Goal: Transaction & Acquisition: Purchase product/service

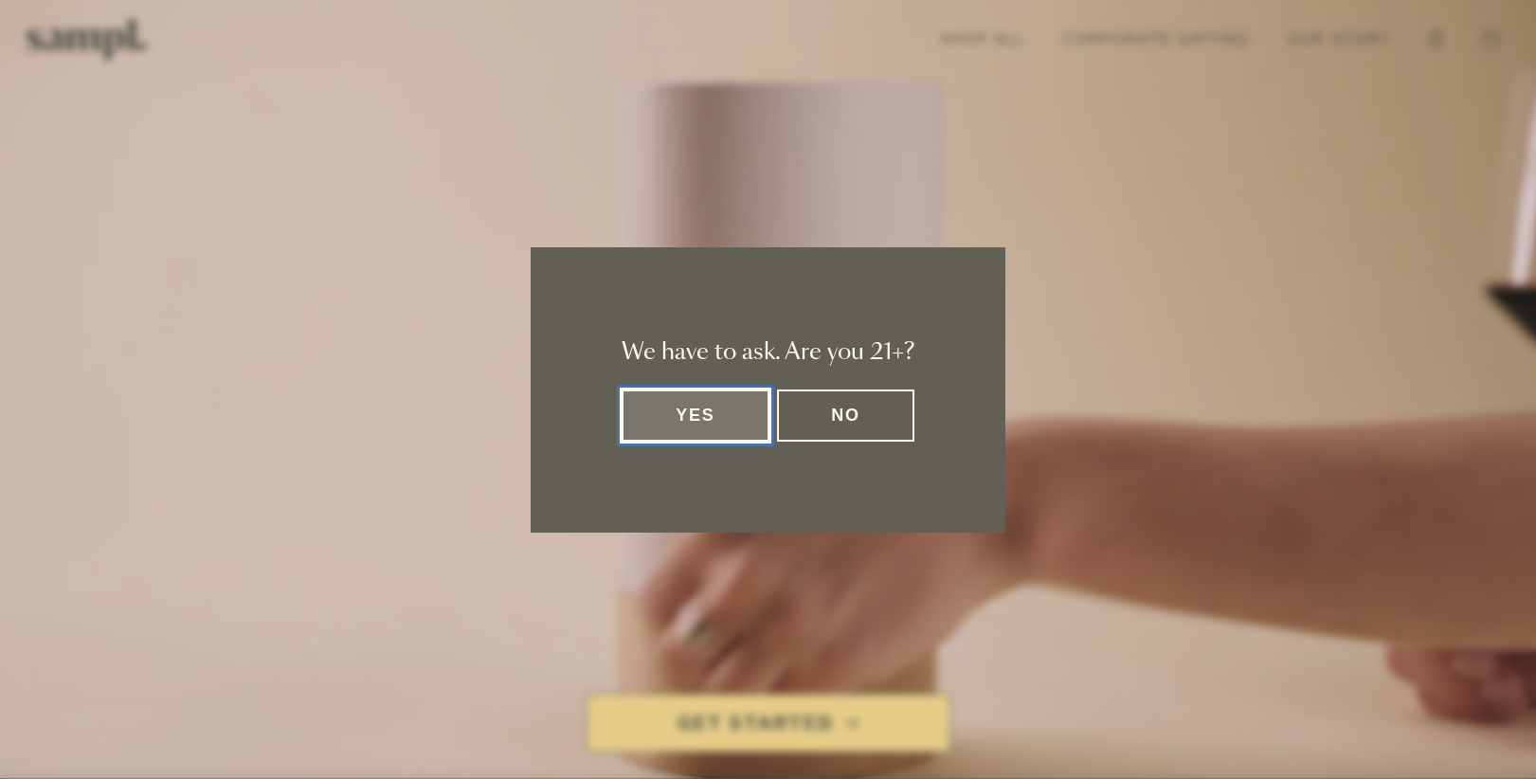
click at [727, 431] on button "Yes" at bounding box center [696, 415] width 148 height 52
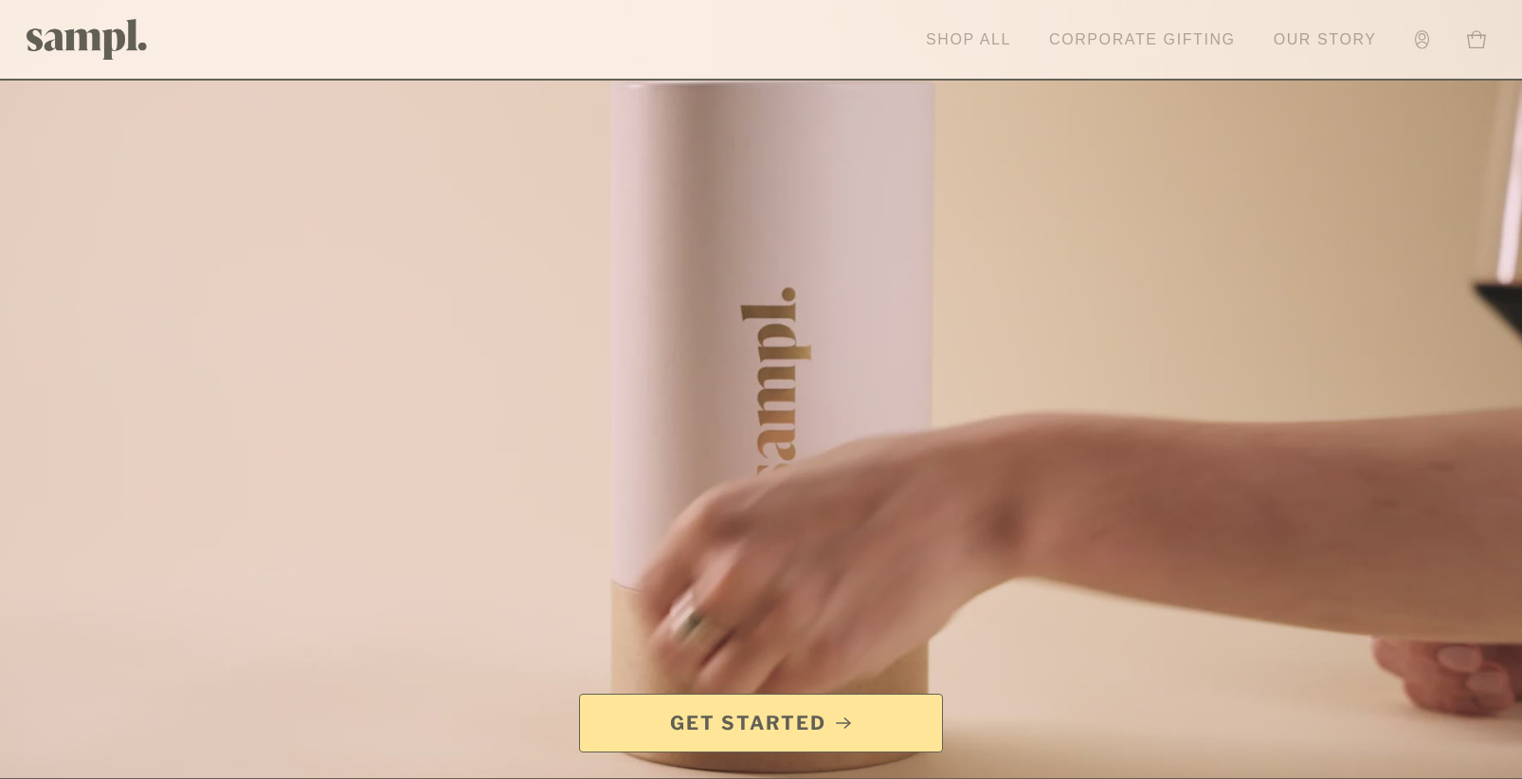
click at [1147, 35] on link "Corporate Gifting" at bounding box center [1142, 40] width 206 height 42
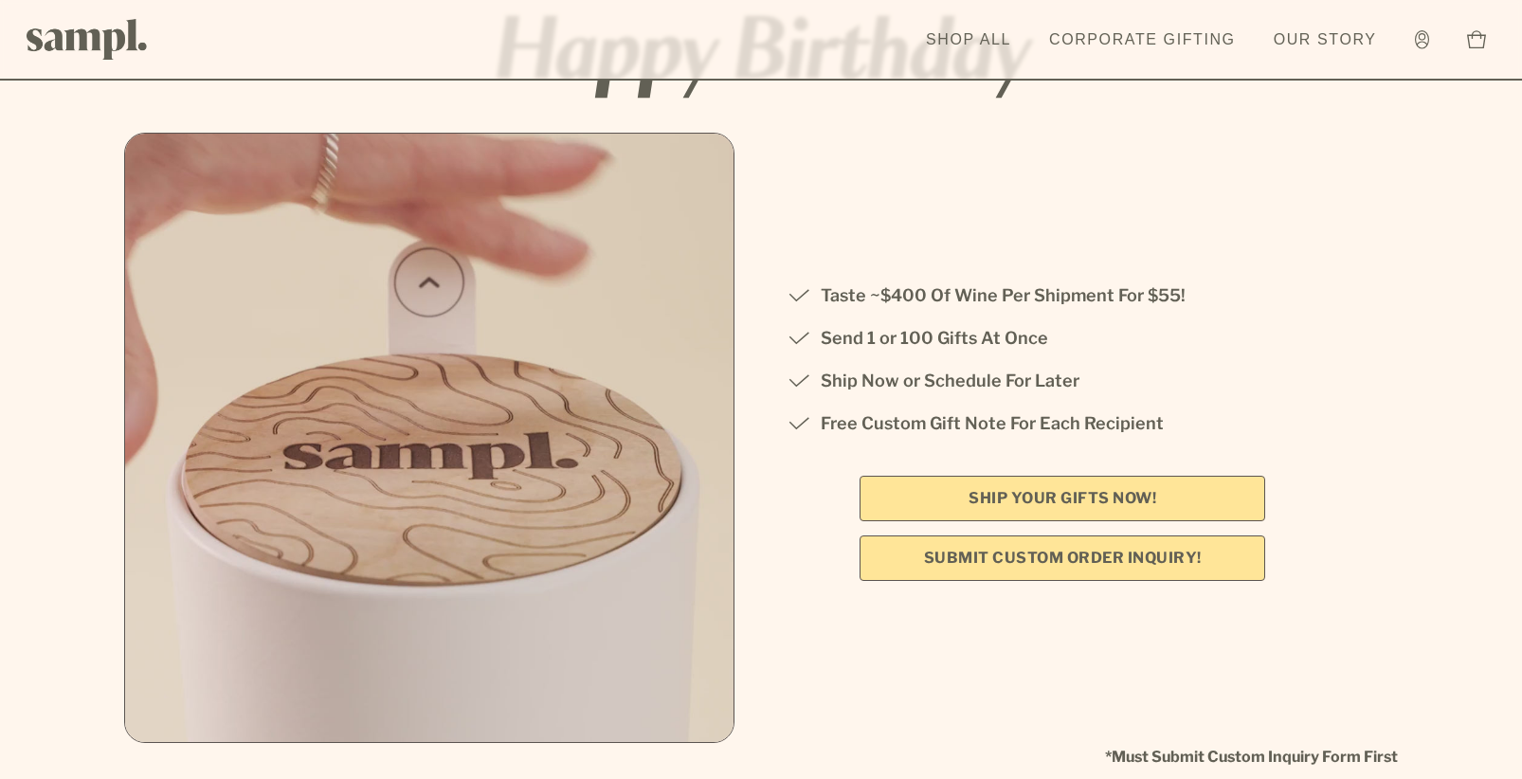
scroll to position [190, 0]
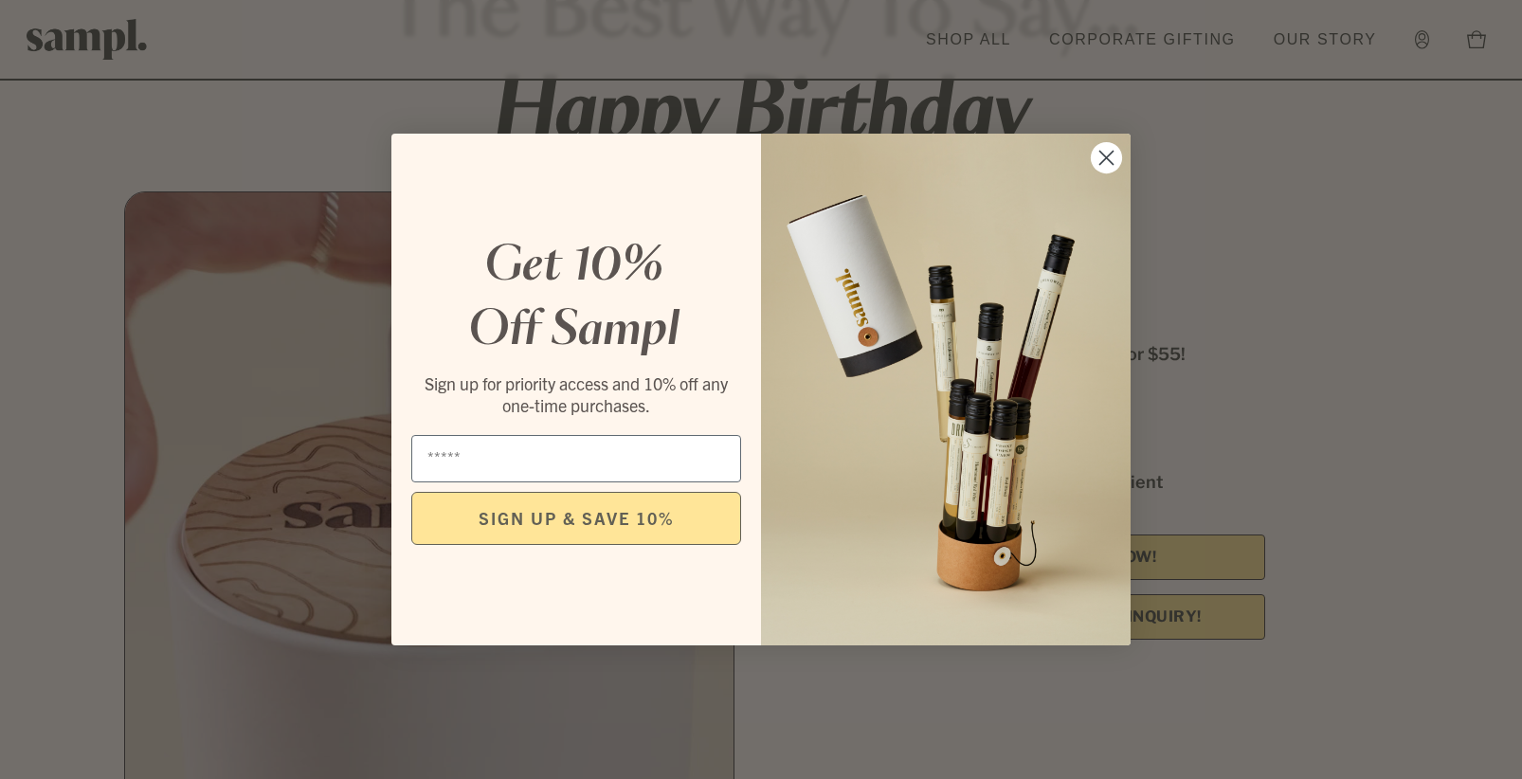
click at [1105, 156] on icon "Close dialog" at bounding box center [1106, 158] width 13 height 13
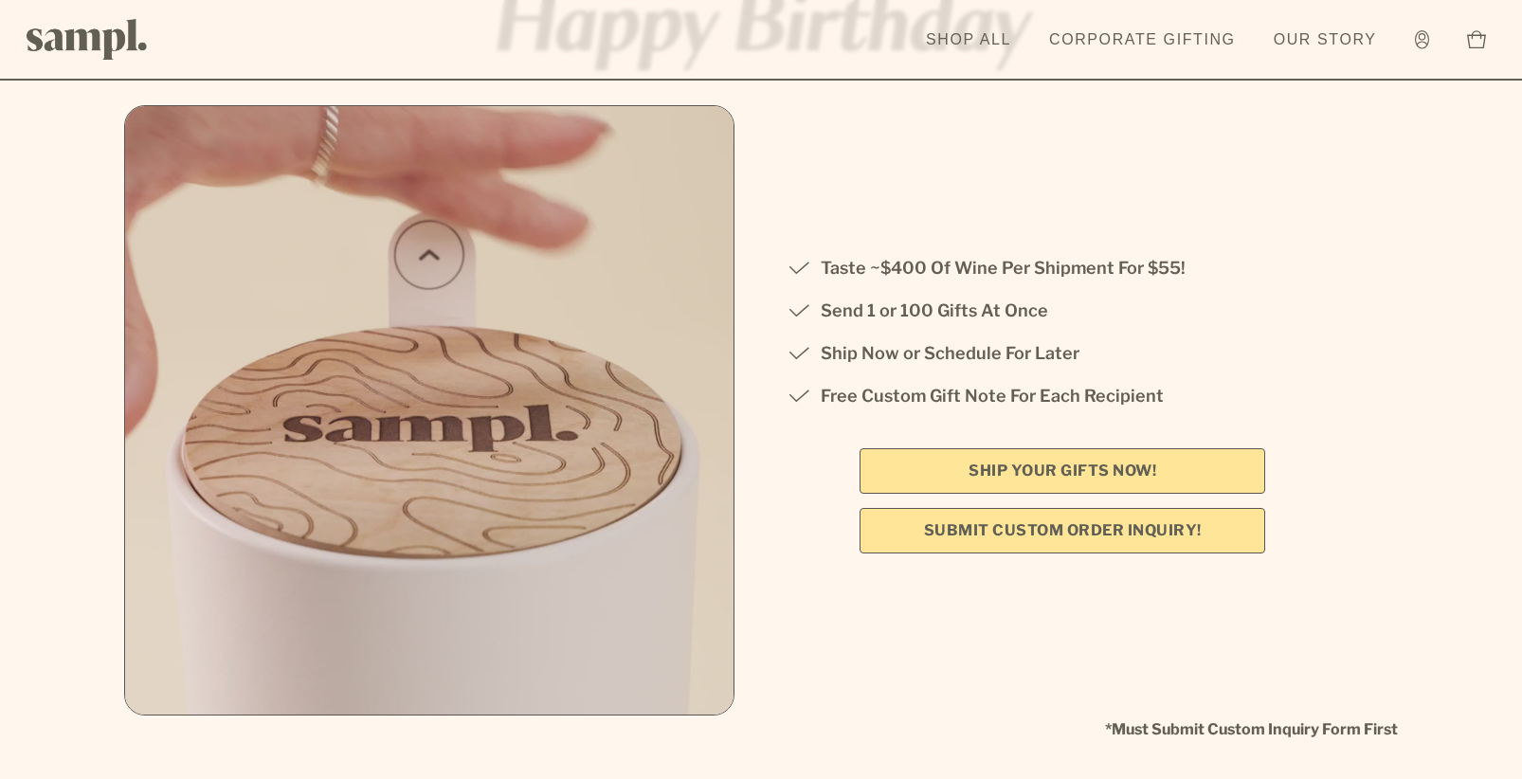
scroll to position [284, 0]
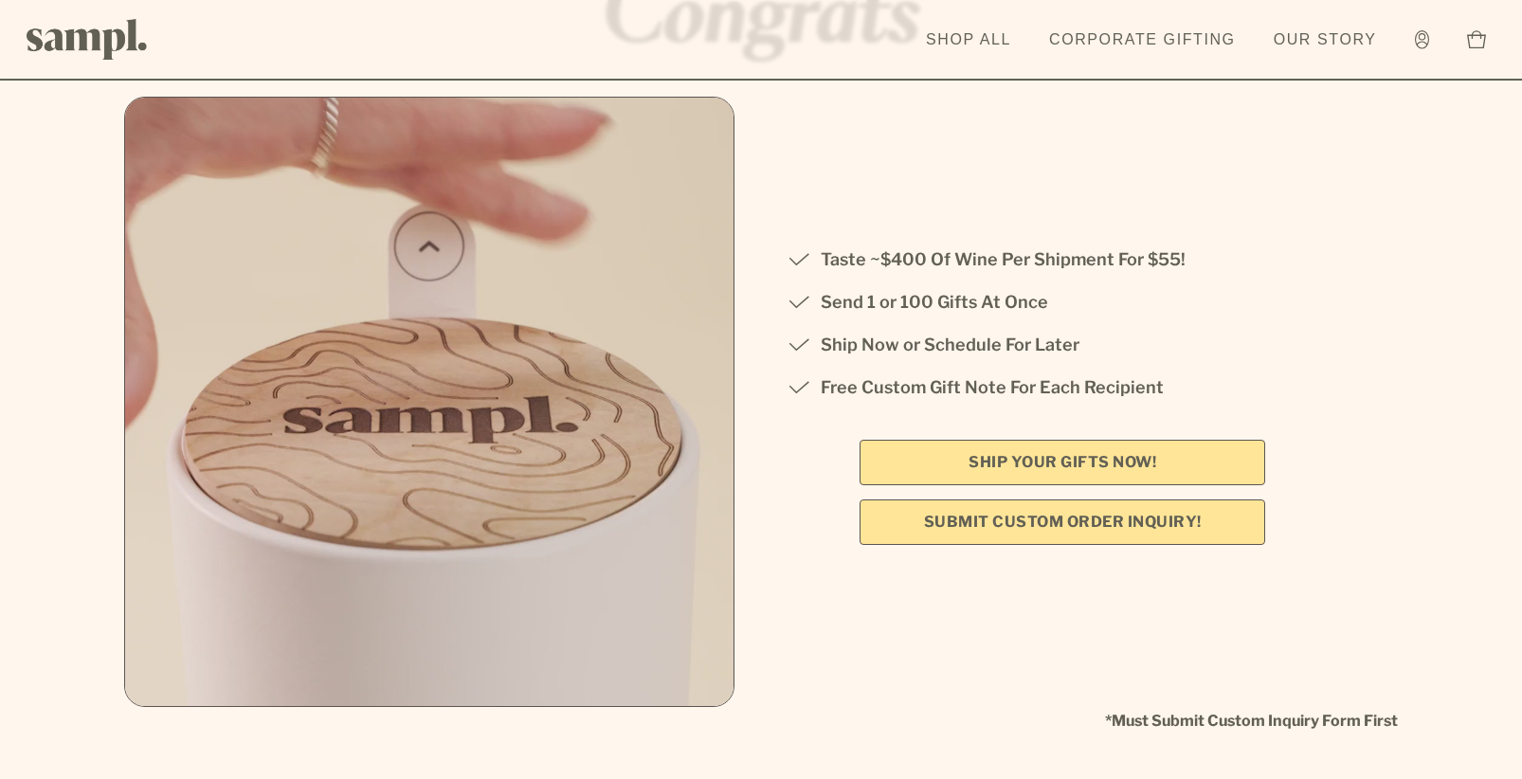
click at [1104, 519] on link "Submit Custom Order Inquiry!" at bounding box center [1062, 521] width 406 height 45
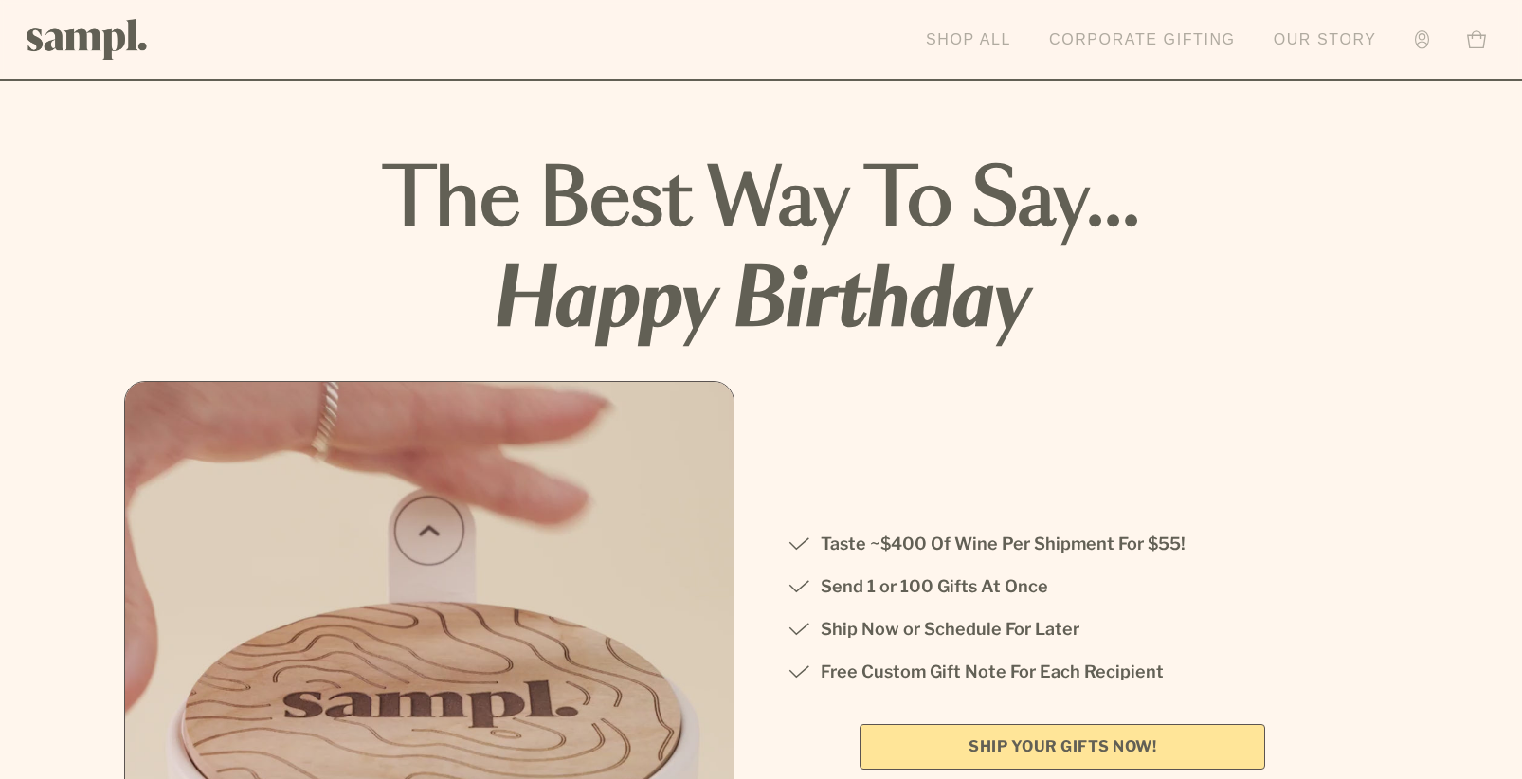
click at [1415, 33] on icon at bounding box center [1422, 39] width 14 height 19
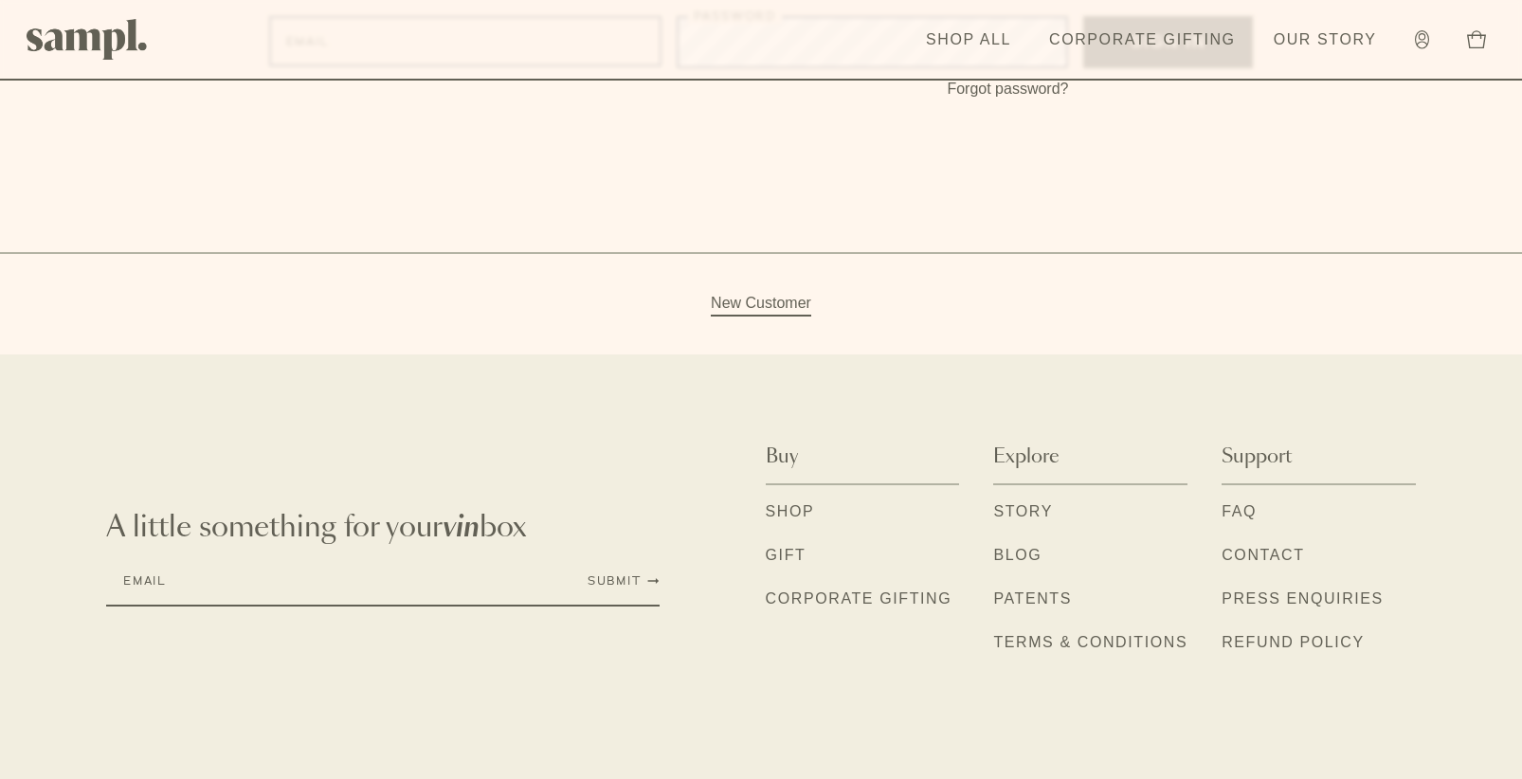
scroll to position [304, 0]
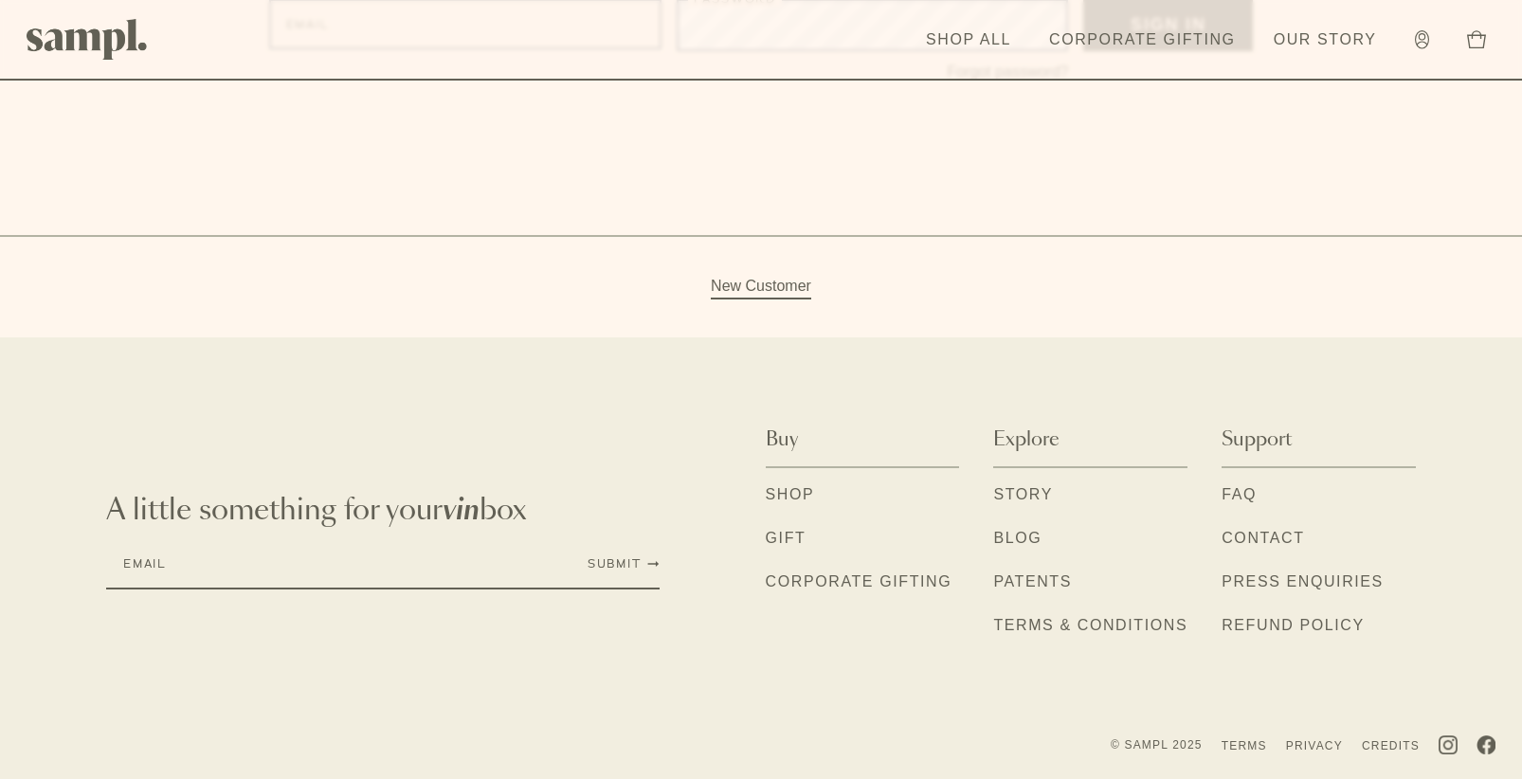
click at [1291, 538] on link "Contact" at bounding box center [1262, 539] width 82 height 25
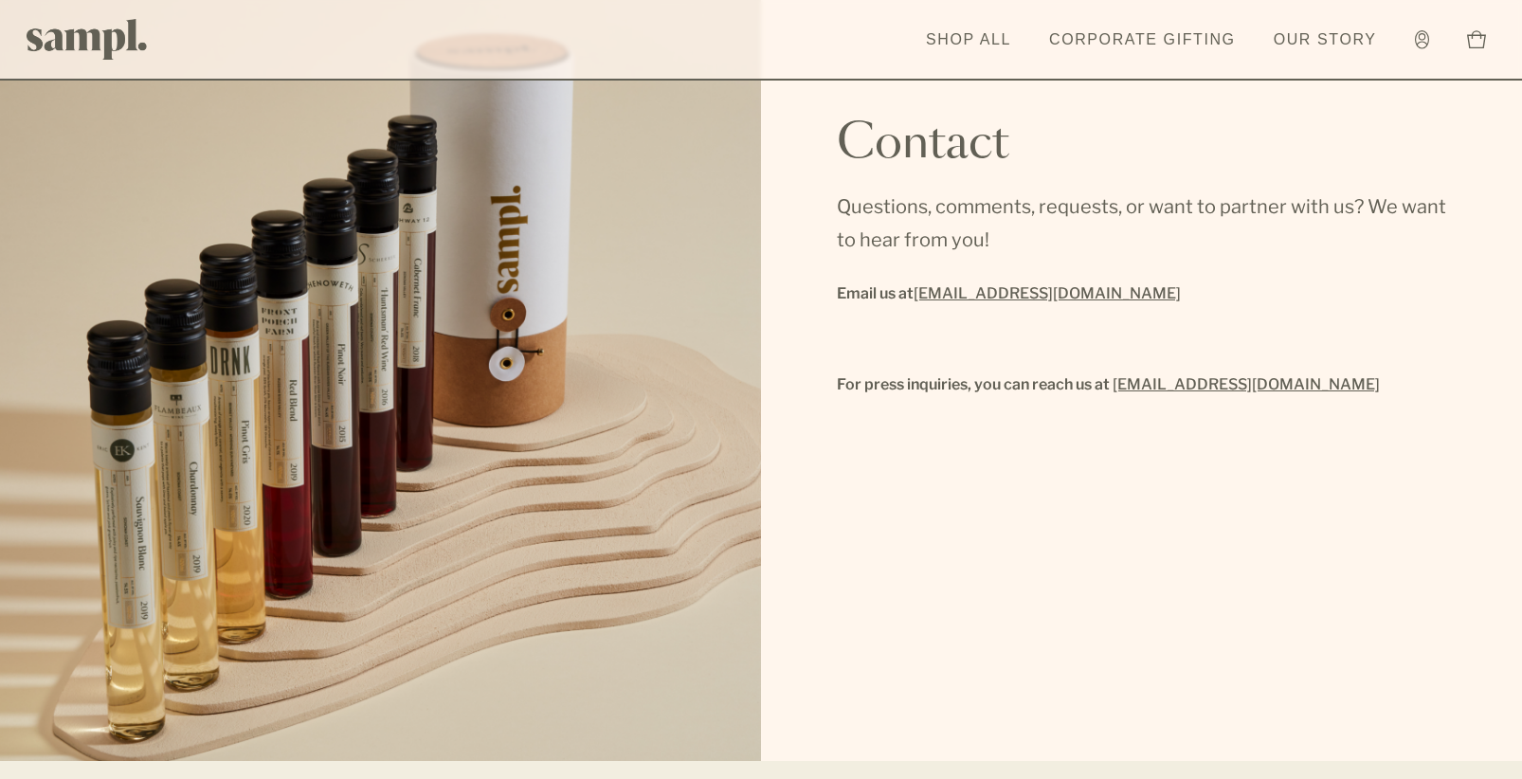
click at [1034, 297] on link "[EMAIL_ADDRESS][DOMAIN_NAME]" at bounding box center [1046, 293] width 267 height 27
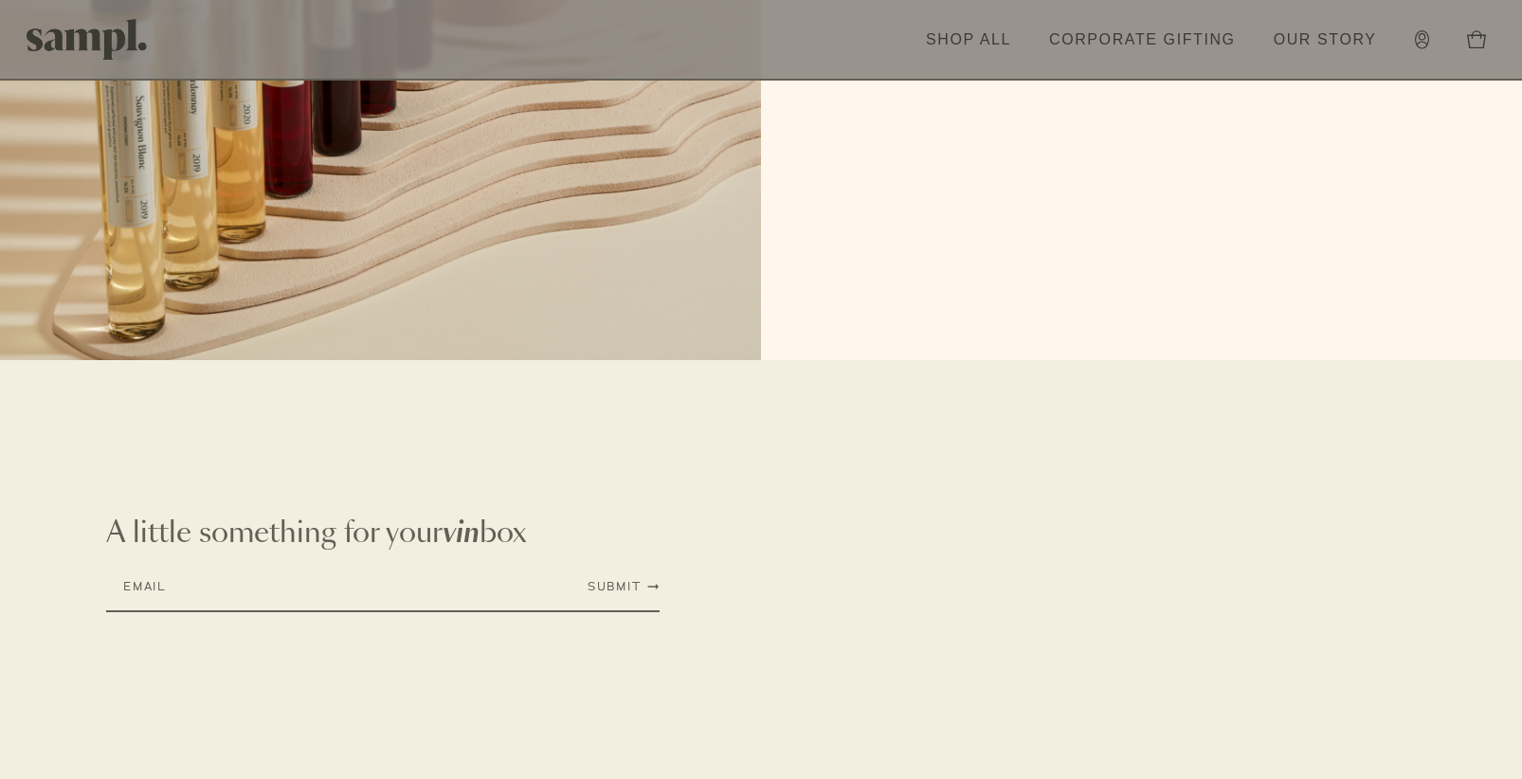
scroll to position [424, 0]
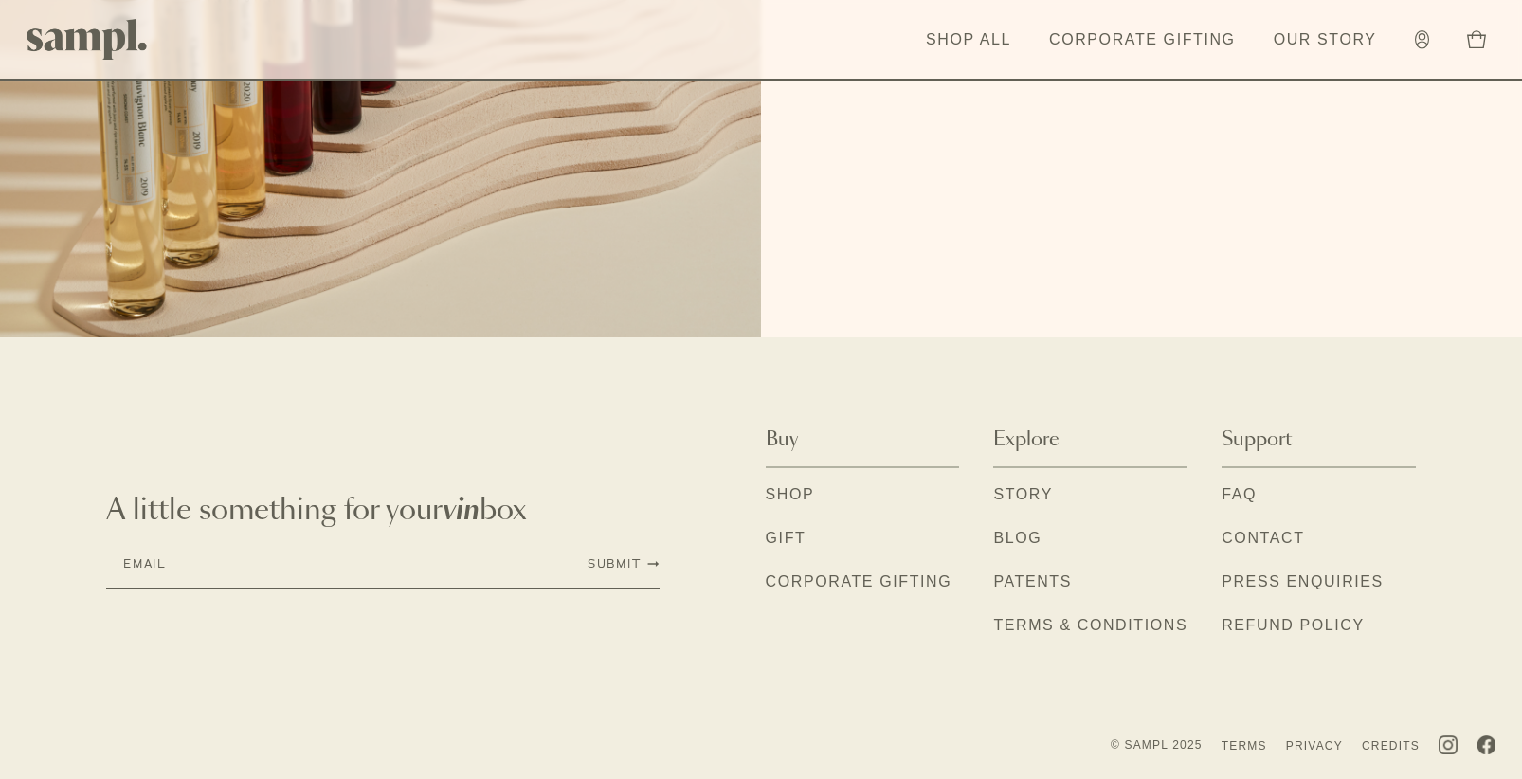
click at [1031, 496] on link "Story" at bounding box center [1023, 495] width 60 height 25
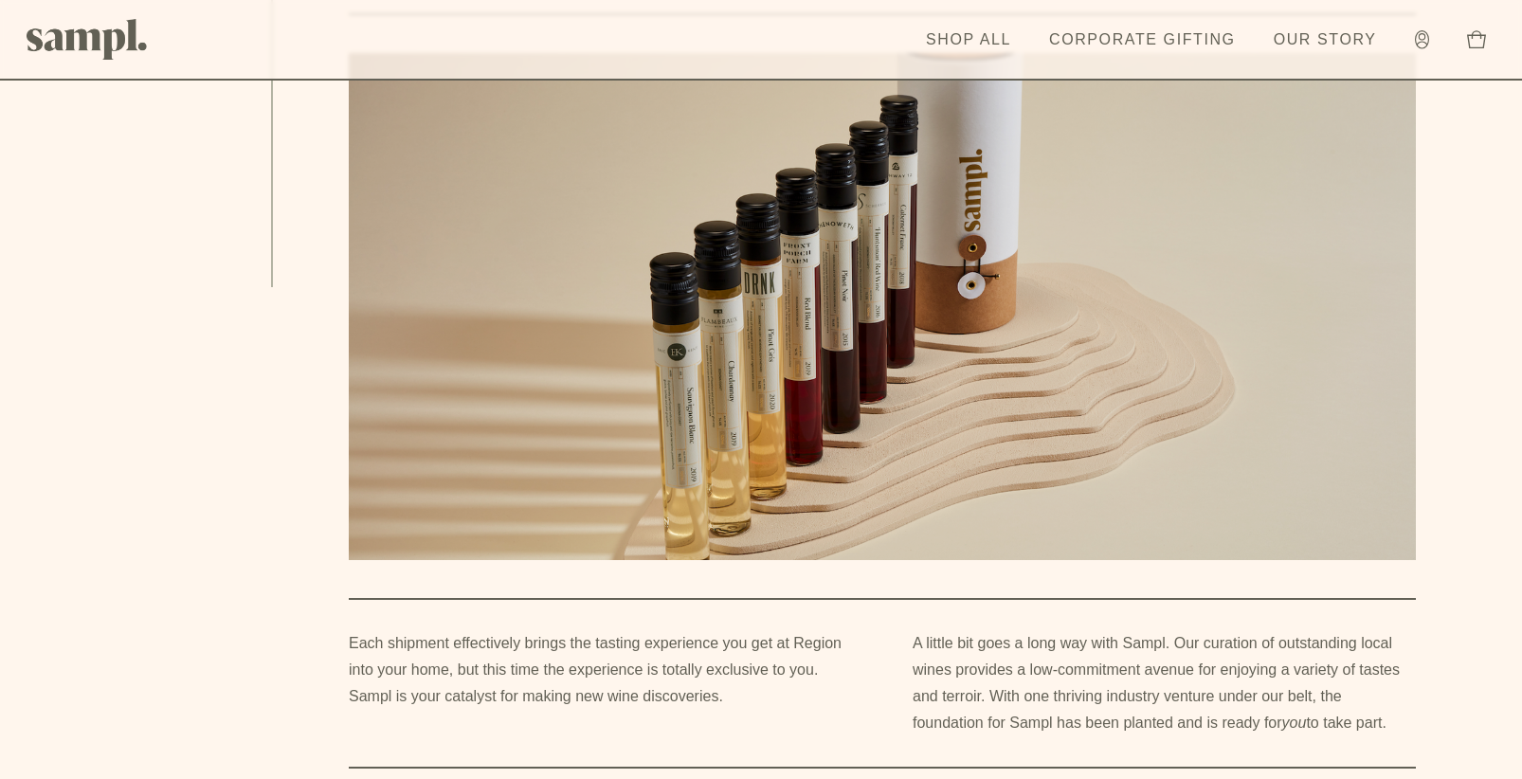
scroll to position [299, 0]
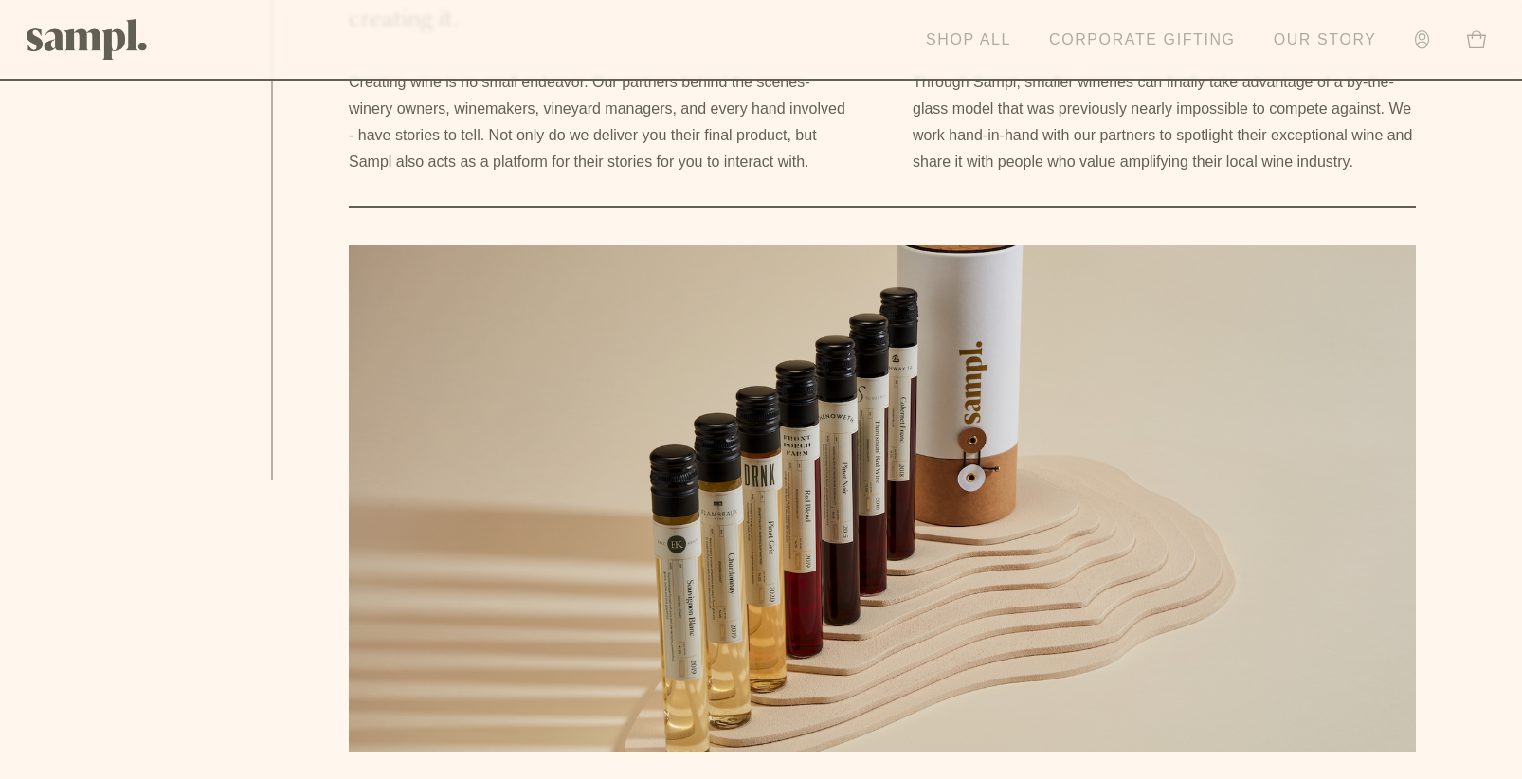
click at [977, 39] on link "Shop All" at bounding box center [968, 40] width 104 height 42
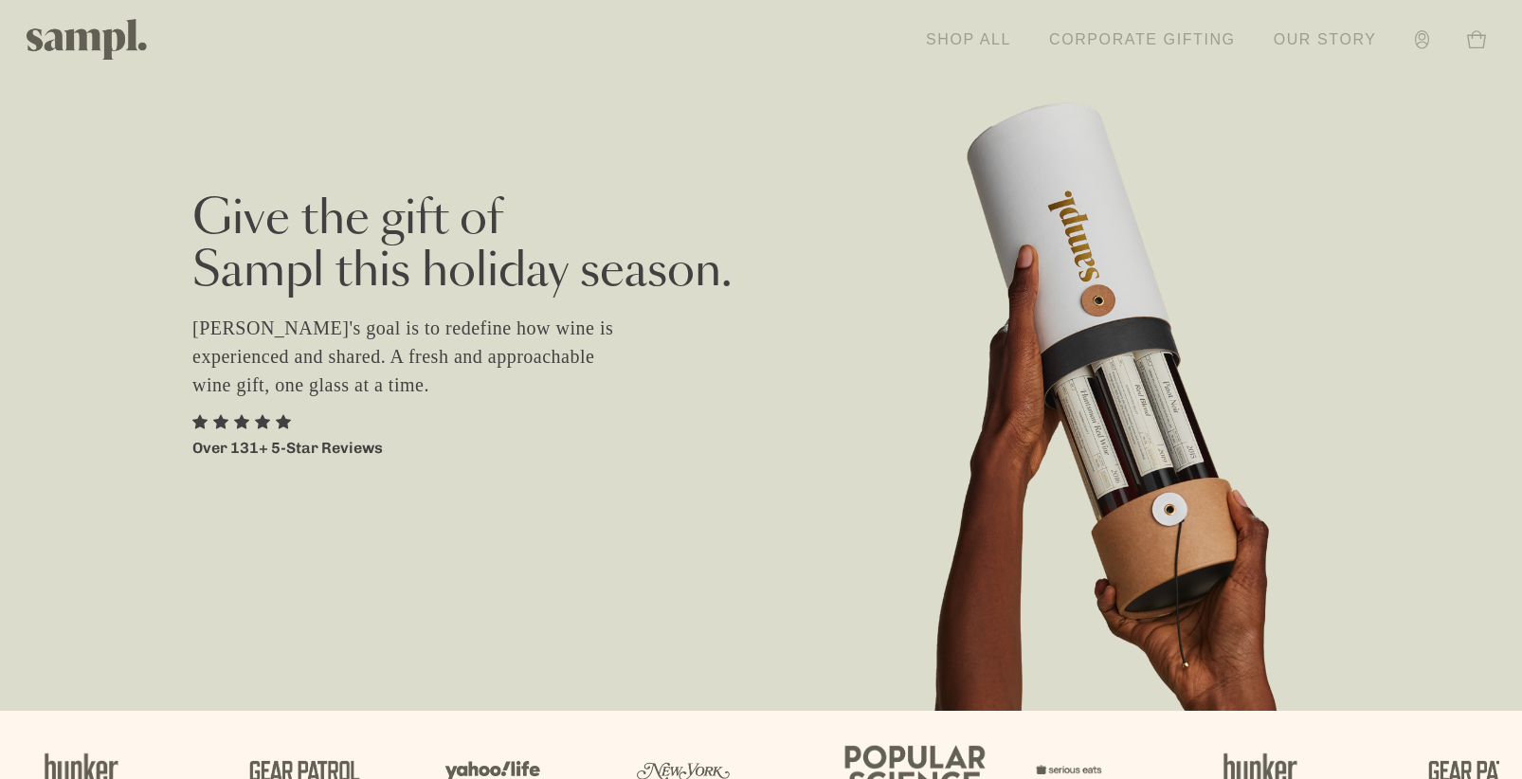
click at [1095, 41] on link "Corporate Gifting" at bounding box center [1142, 40] width 206 height 42
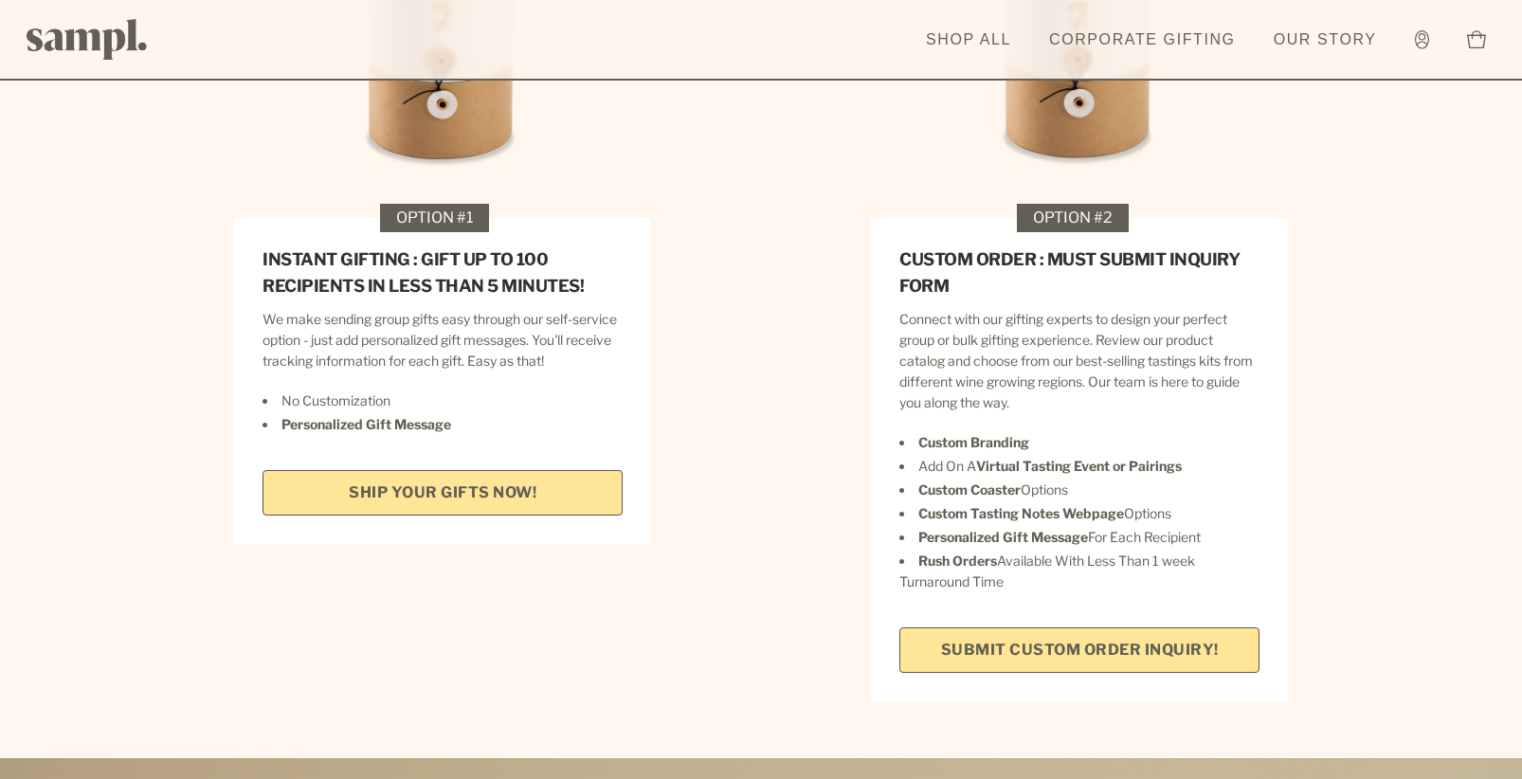
scroll to position [2937, 0]
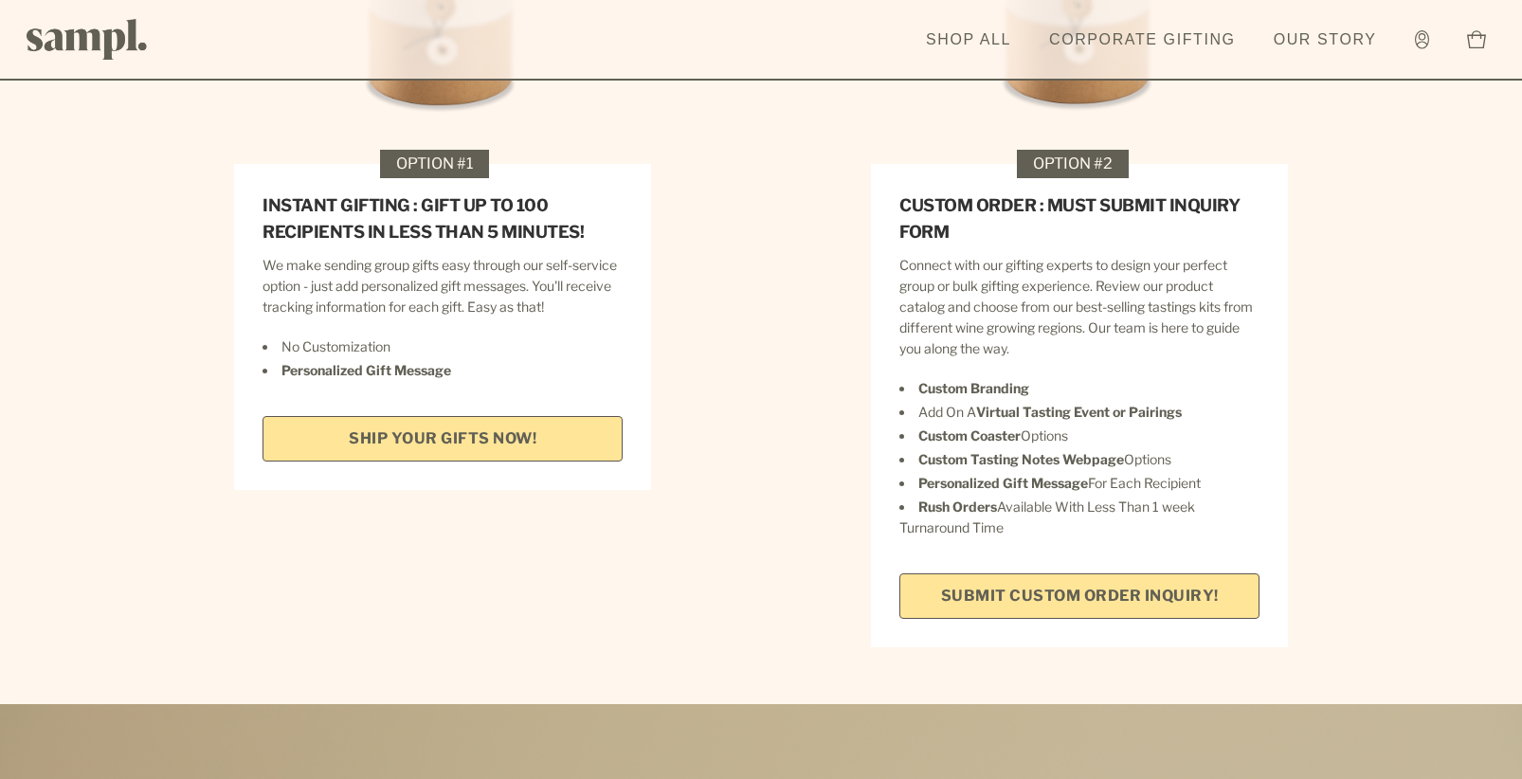
click at [486, 427] on link "SHIP YOUR GIFTS NOW!" at bounding box center [442, 438] width 360 height 45
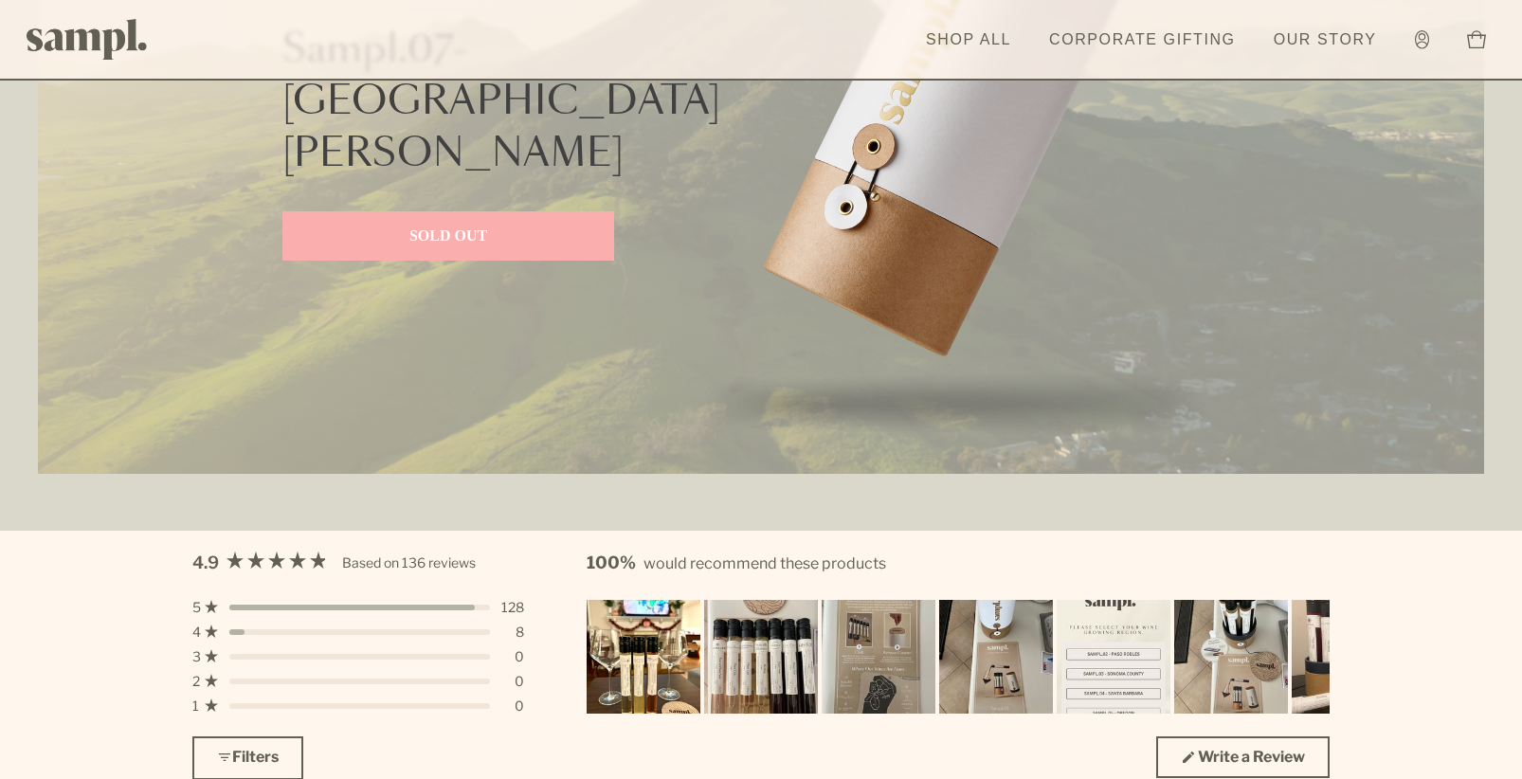
scroll to position [4832, 0]
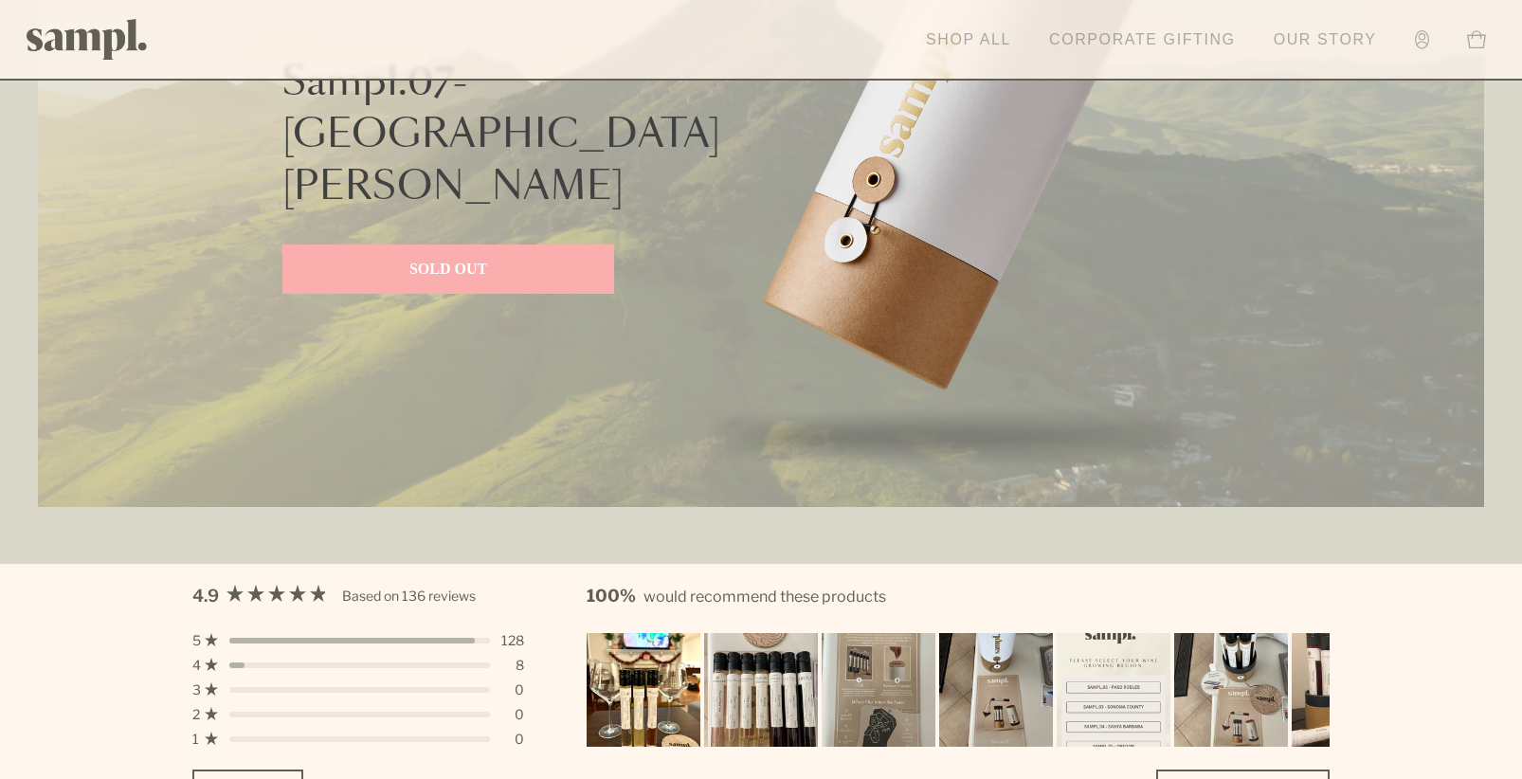
click at [974, 32] on link "Shop All" at bounding box center [968, 40] width 104 height 42
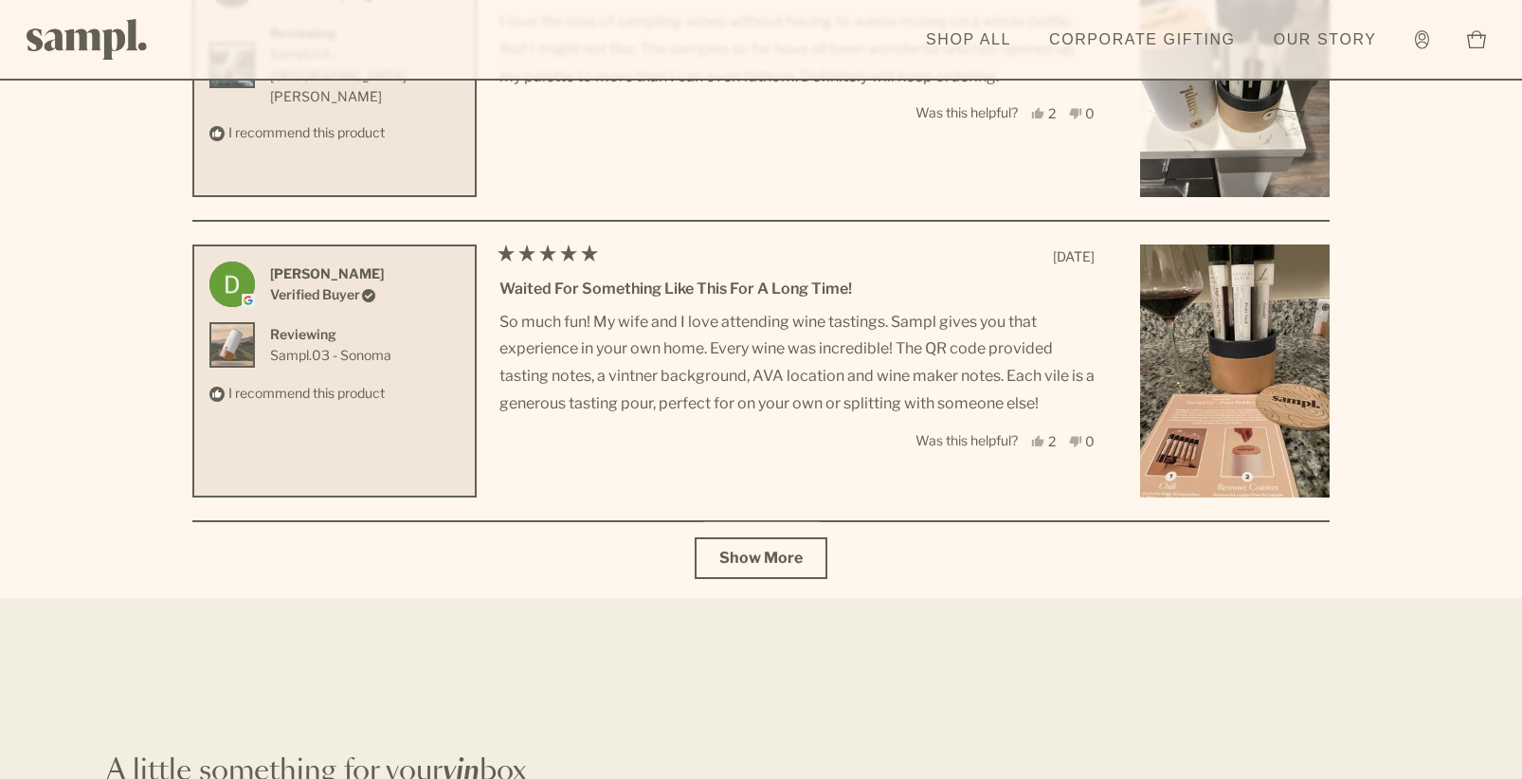
scroll to position [6822, 0]
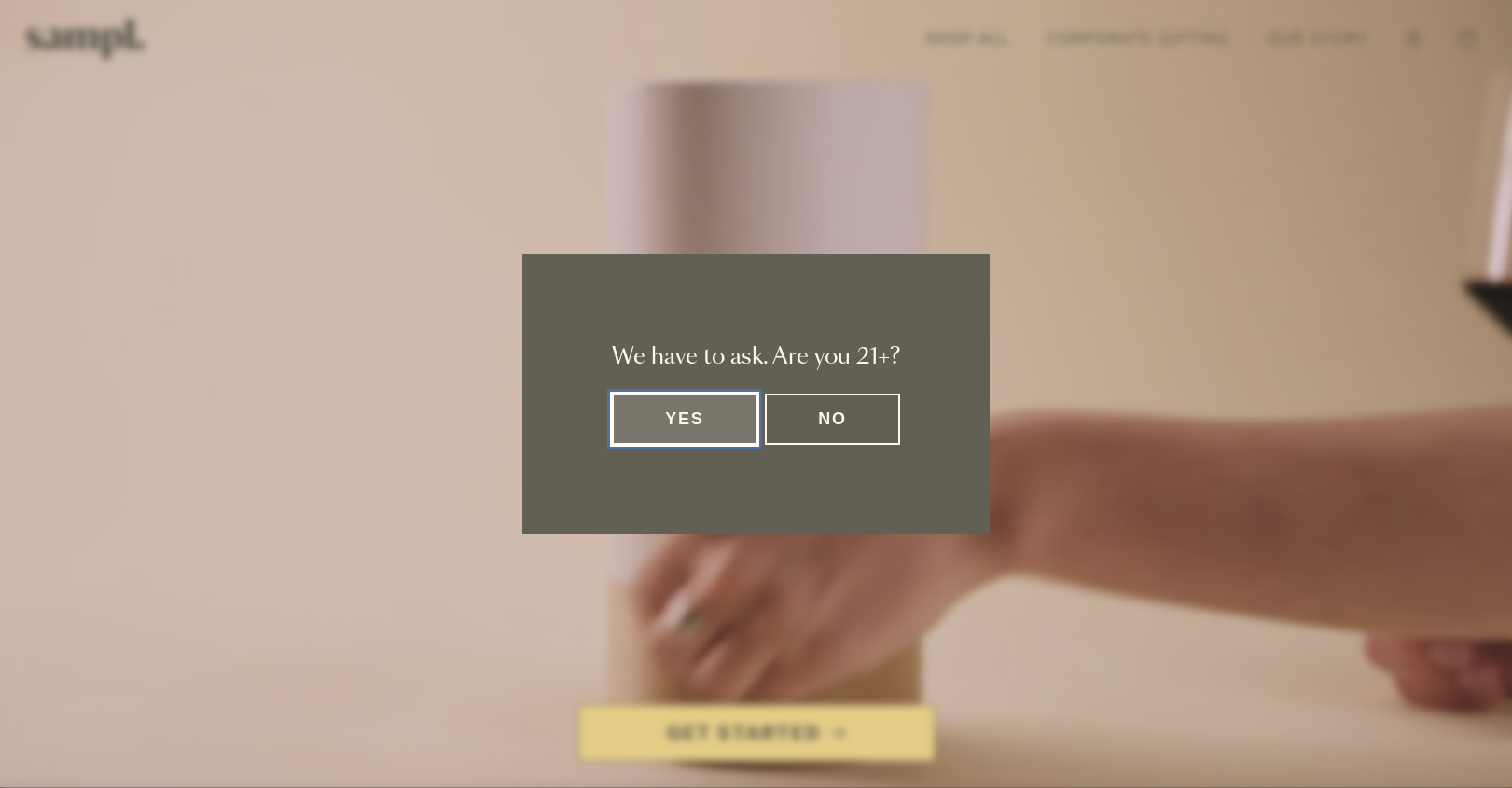
click at [704, 426] on button "Yes" at bounding box center [685, 419] width 146 height 51
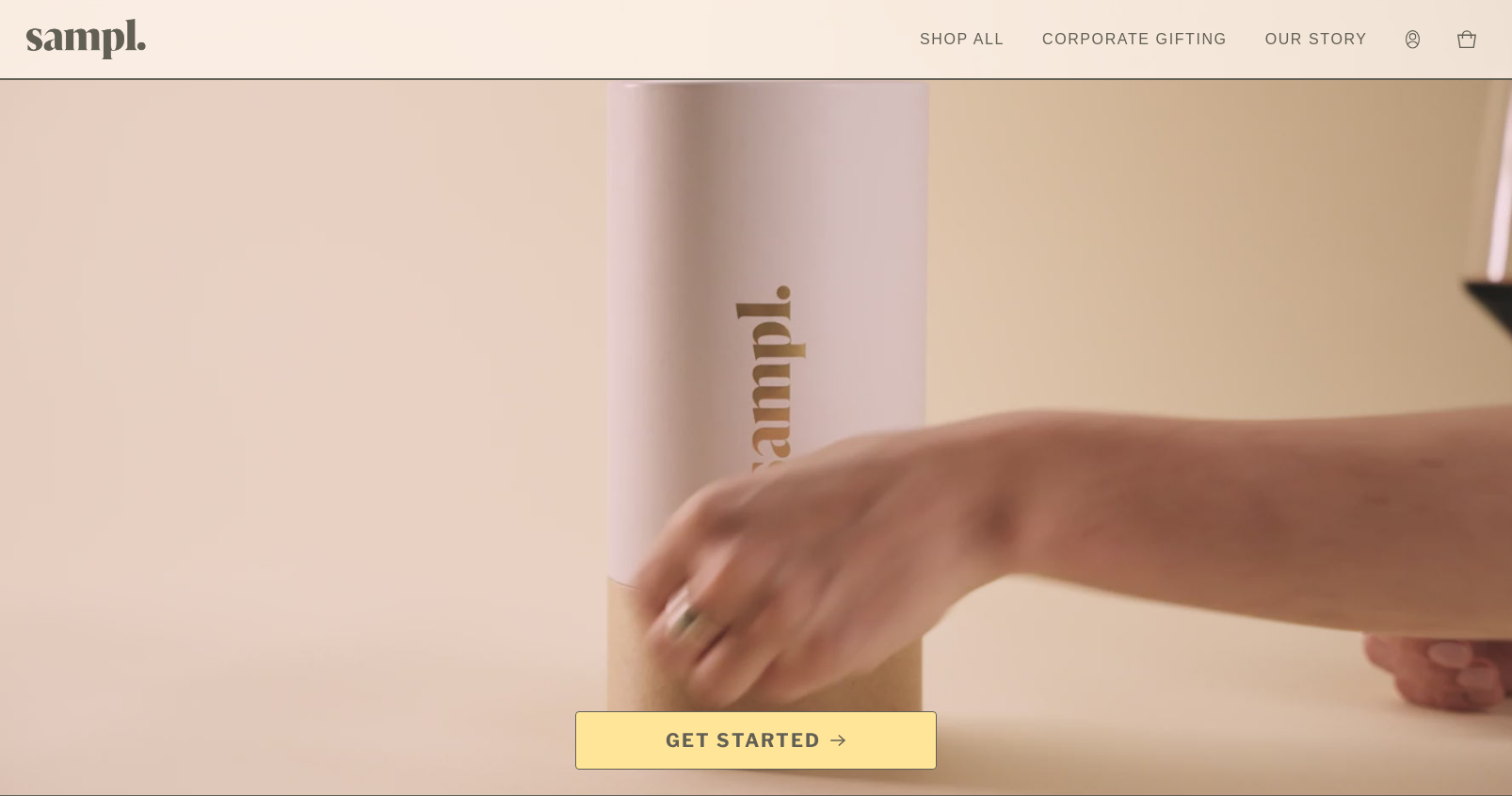
click at [799, 754] on link "Get Started" at bounding box center [756, 739] width 362 height 59
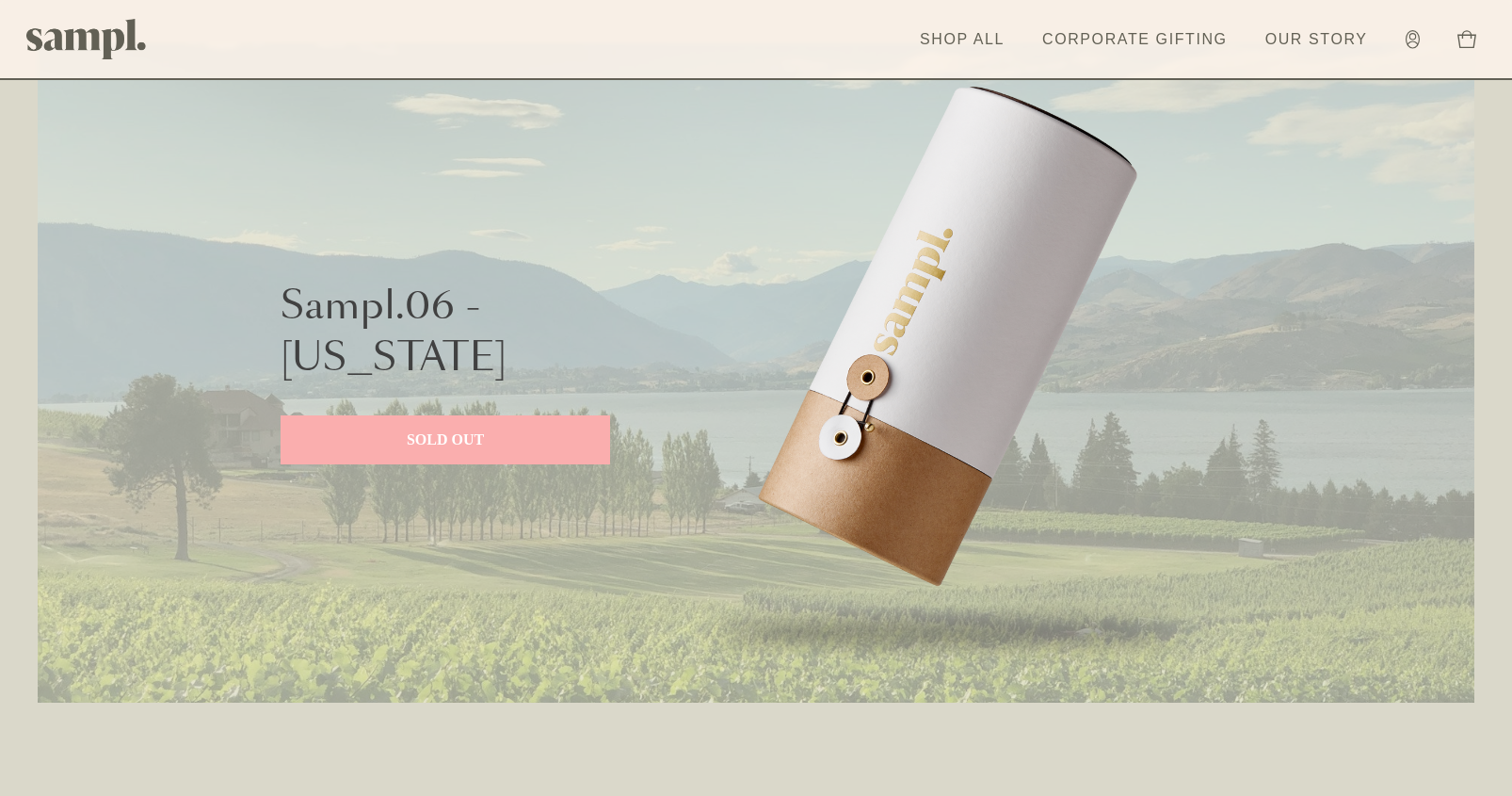
scroll to position [848, 0]
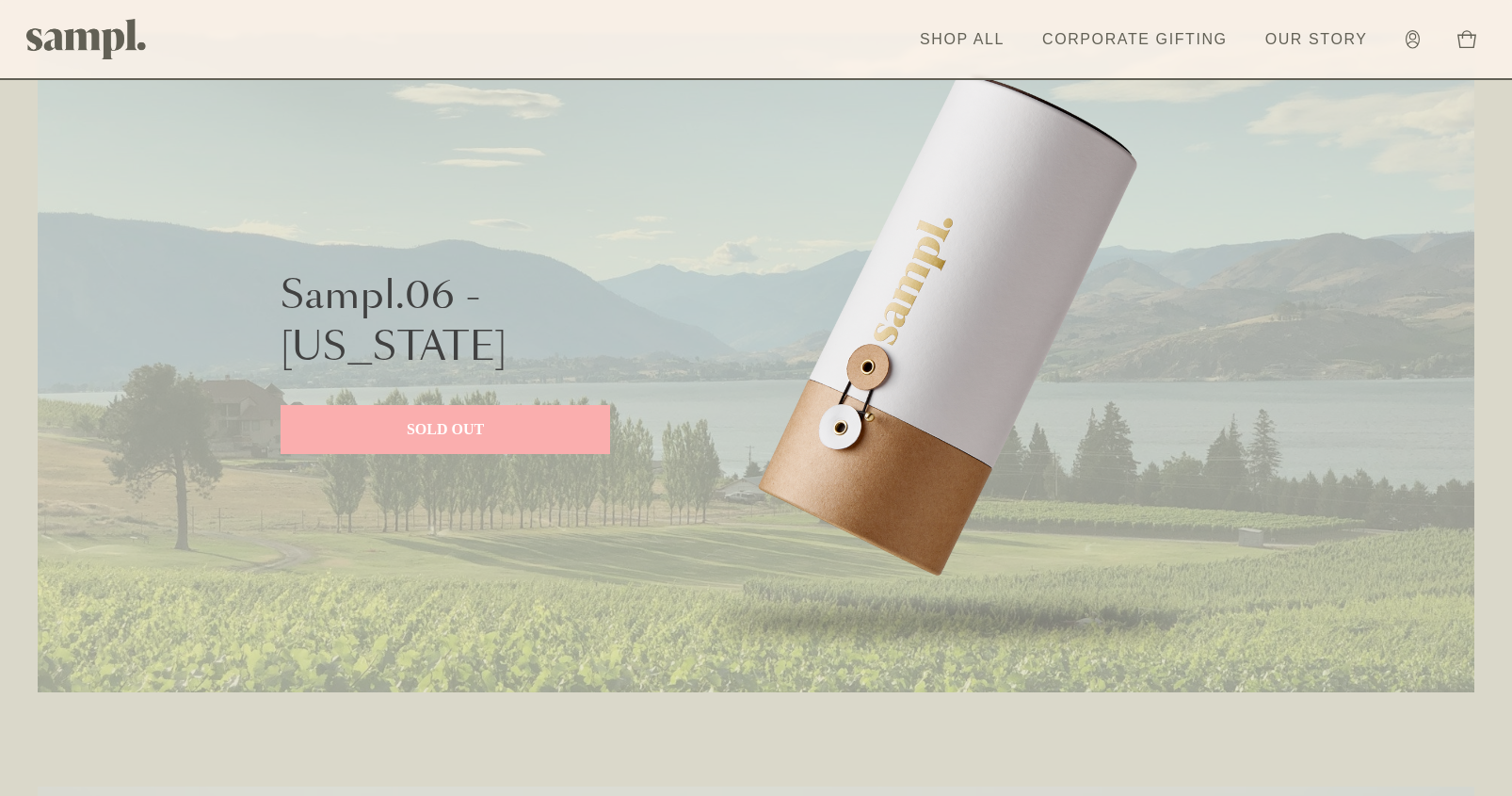
click at [417, 417] on link "SOLD OUT" at bounding box center [445, 428] width 330 height 49
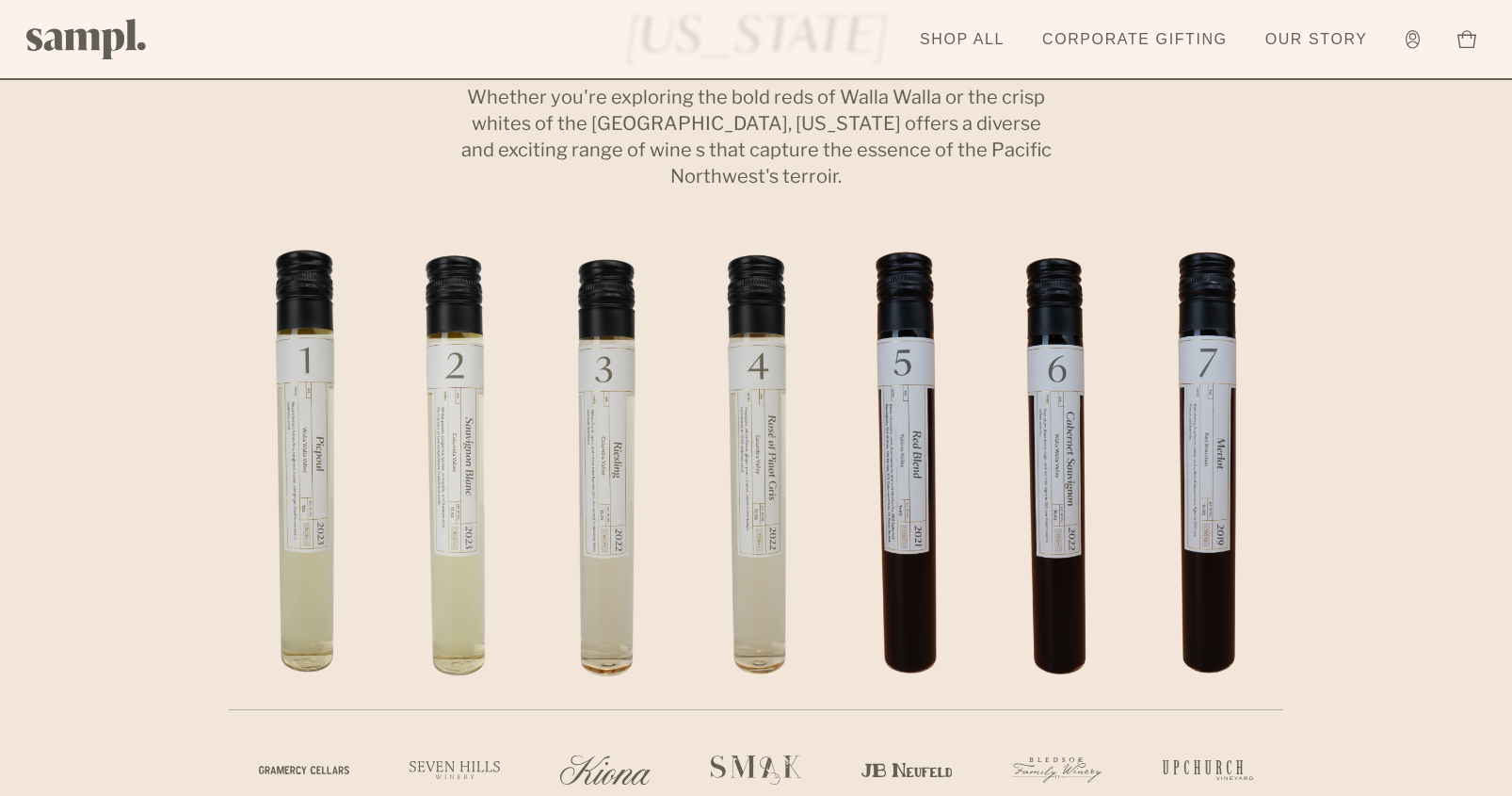
scroll to position [1130, 0]
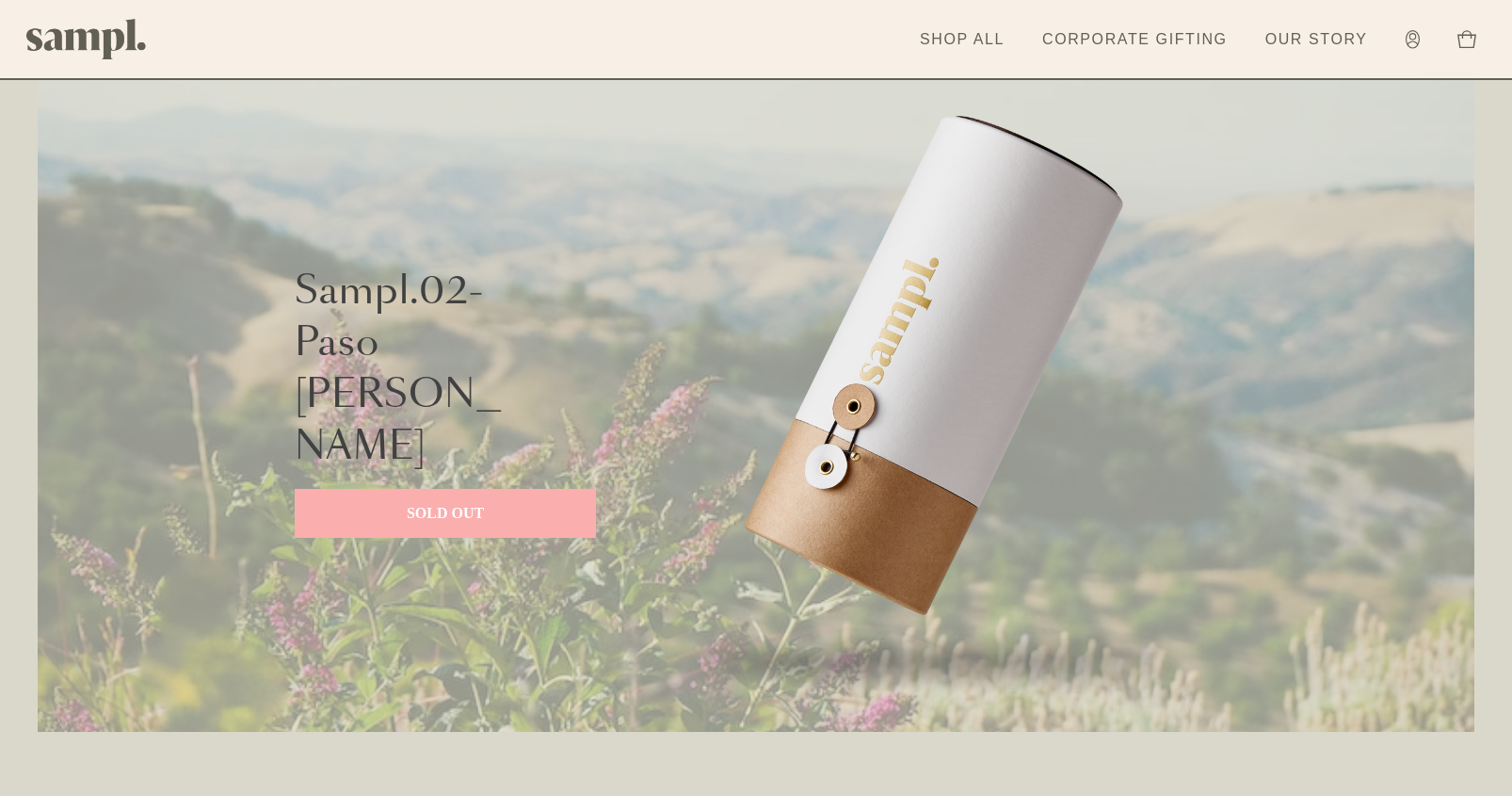
scroll to position [1587, 0]
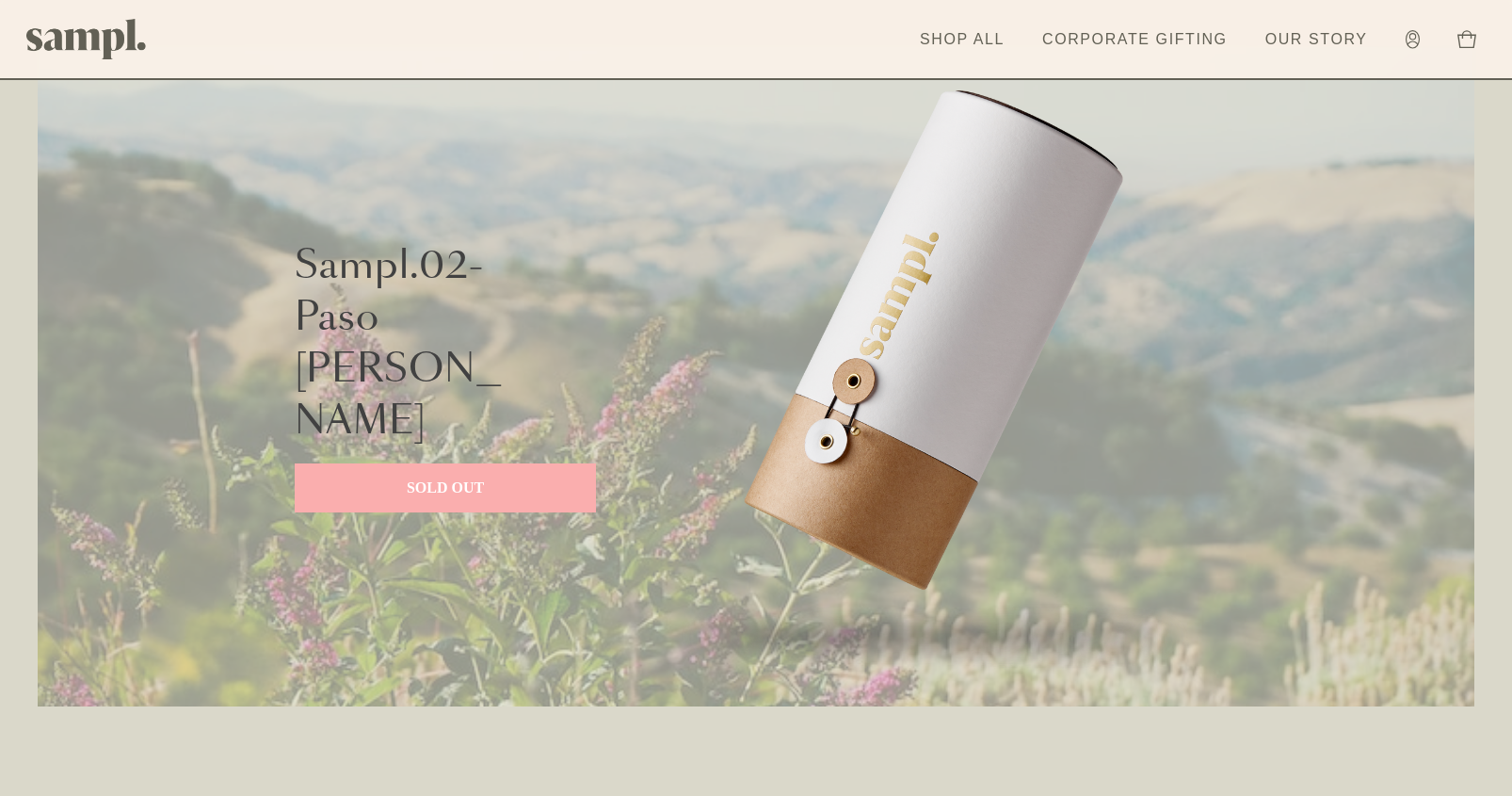
click at [469, 463] on link "SOLD OUT" at bounding box center [445, 487] width 301 height 49
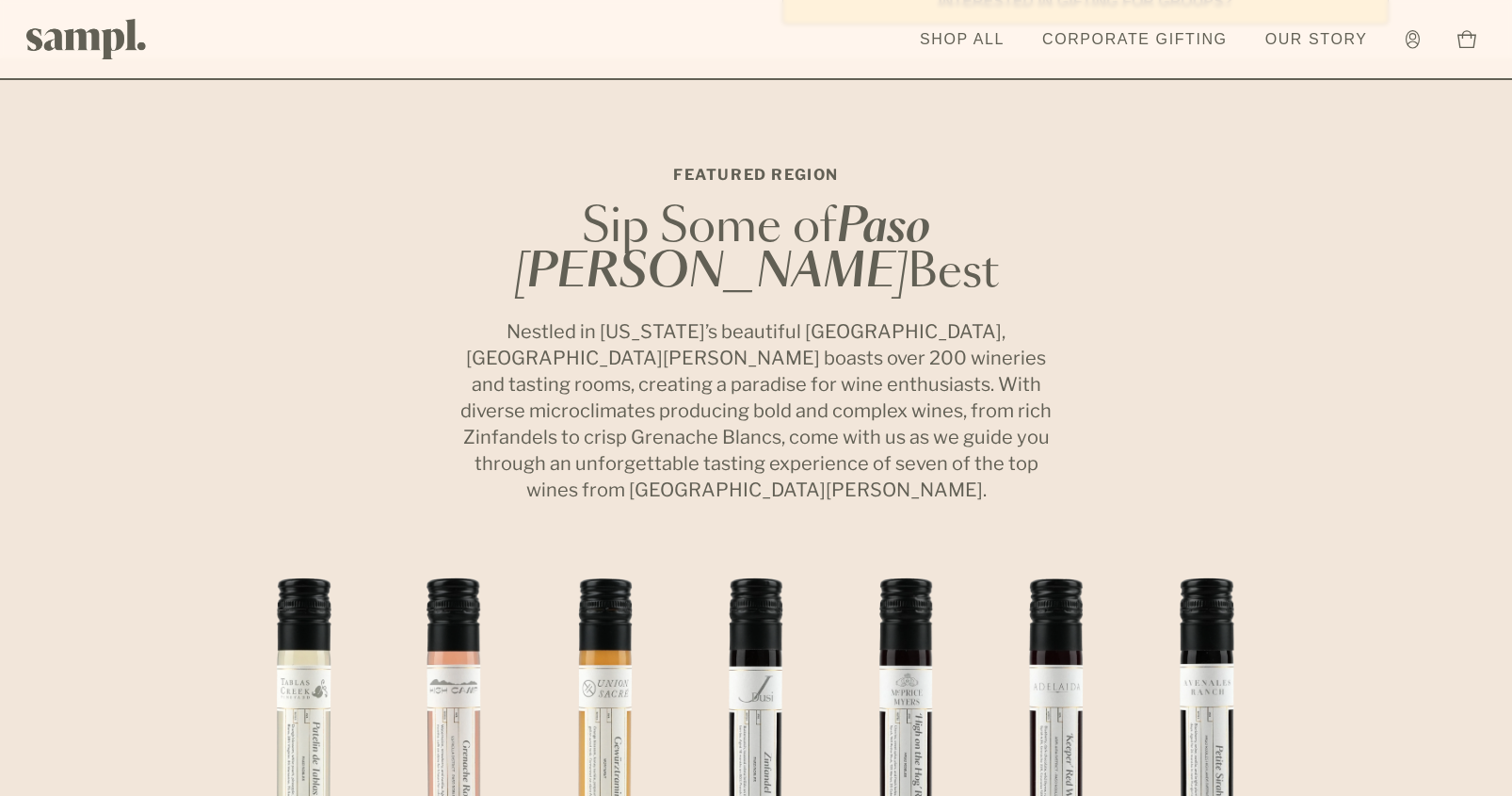
scroll to position [1224, 0]
